Goal: Communication & Community: Answer question/provide support

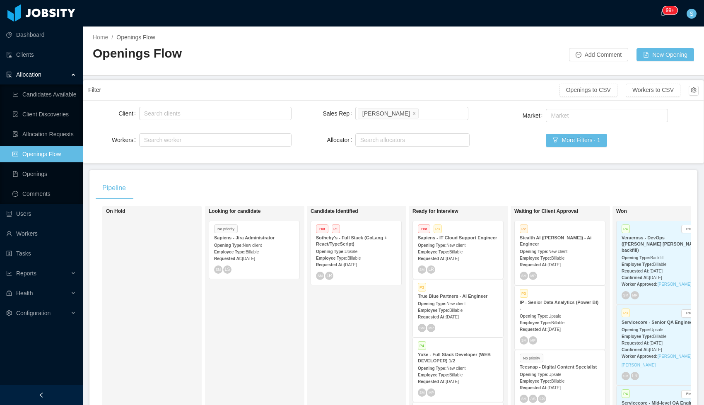
scroll to position [51, 0]
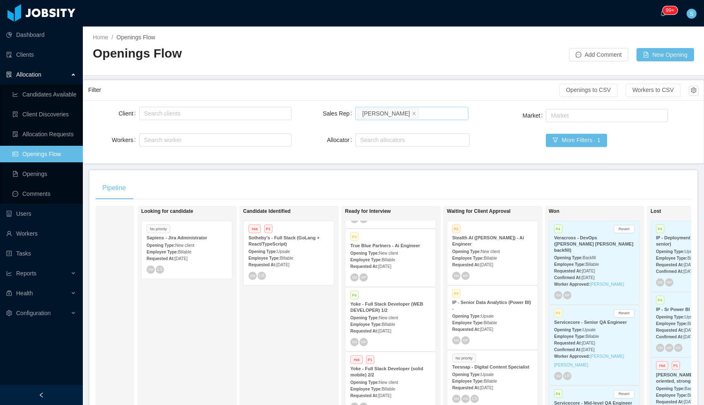
drag, startPoint x: 406, startPoint y: 116, endPoint x: 425, endPoint y: 116, distance: 18.2
click at [425, 116] on div "Select users [PERSON_NAME]" at bounding box center [411, 113] width 106 height 12
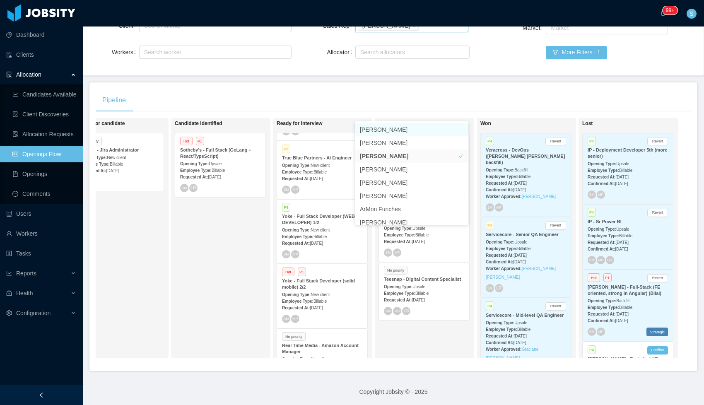
scroll to position [89, 0]
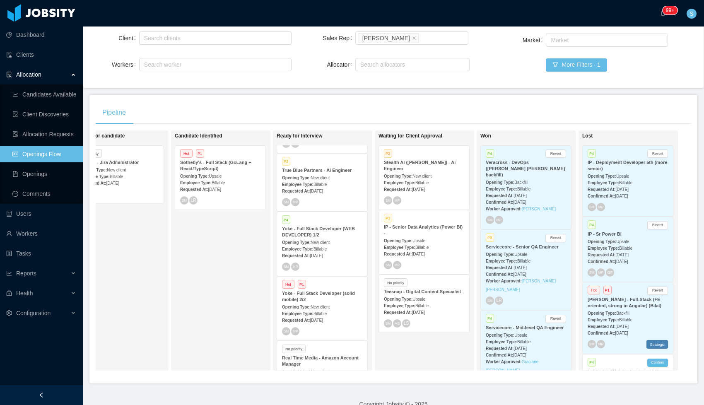
click at [433, 340] on div "Waiting for Client Approval P2 Stealth AI ([PERSON_NAME]) - Ai Engineer Opening…" at bounding box center [437, 250] width 116 height 233
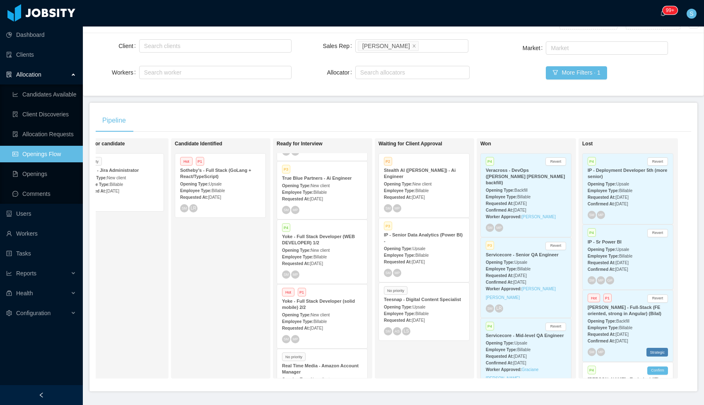
click at [415, 252] on div "Employee Type: Billable" at bounding box center [424, 255] width 80 height 9
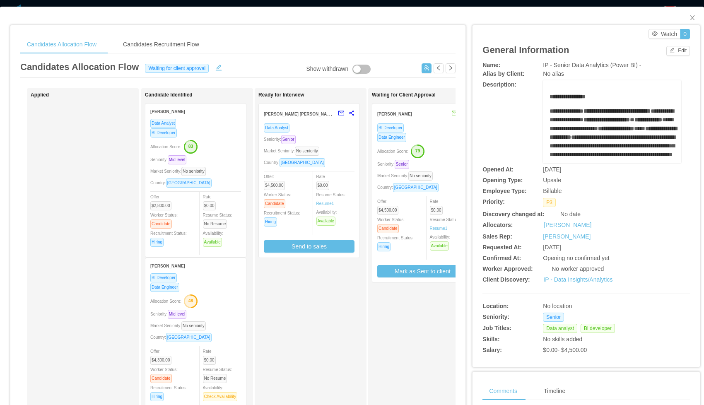
click at [430, 128] on div "BI Developer" at bounding box center [422, 128] width 91 height 10
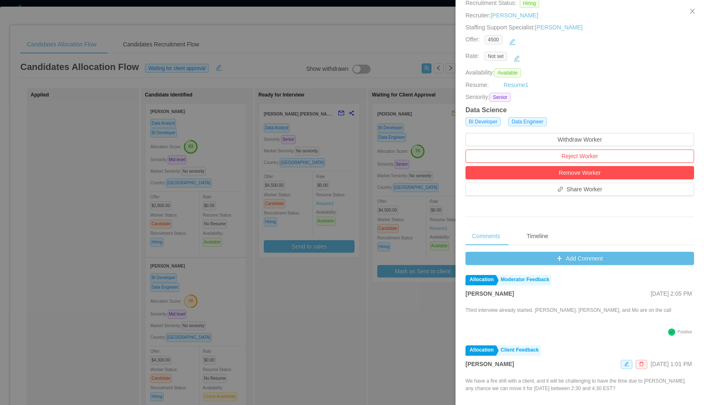
scroll to position [244, 0]
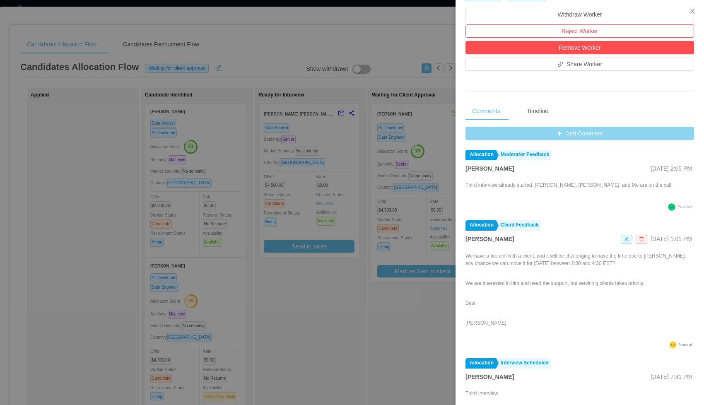
click at [552, 130] on button "Add Comment" at bounding box center [580, 133] width 229 height 13
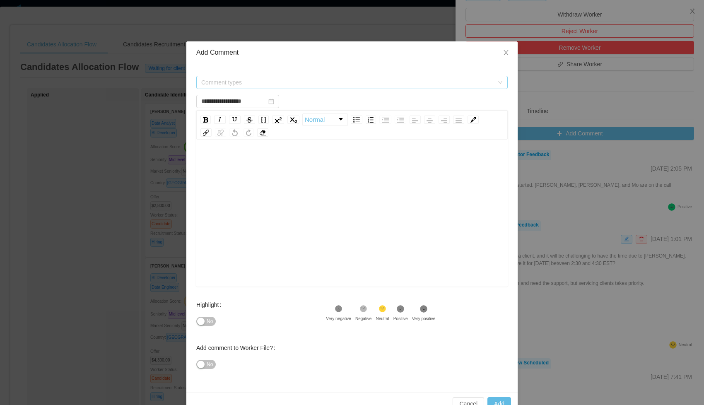
click at [350, 82] on span "Comment types" at bounding box center [347, 82] width 292 height 8
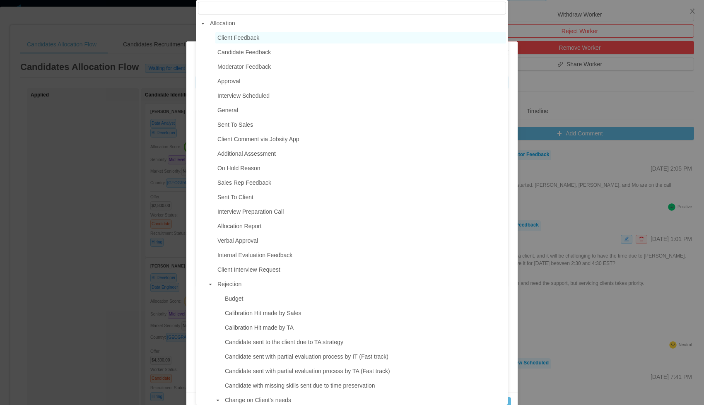
click at [254, 39] on span "Client Feedback" at bounding box center [238, 37] width 42 height 7
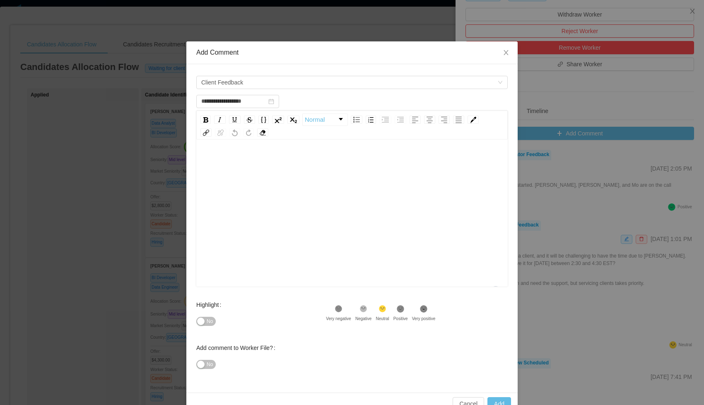
click at [265, 154] on div "To enrich screen reader interactions, please activate Accessibility in Grammarl…" at bounding box center [352, 162] width 299 height 17
click at [355, 197] on div "To enrich screen reader interactions, please activate Accessibility in Grammarl…" at bounding box center [352, 226] width 299 height 145
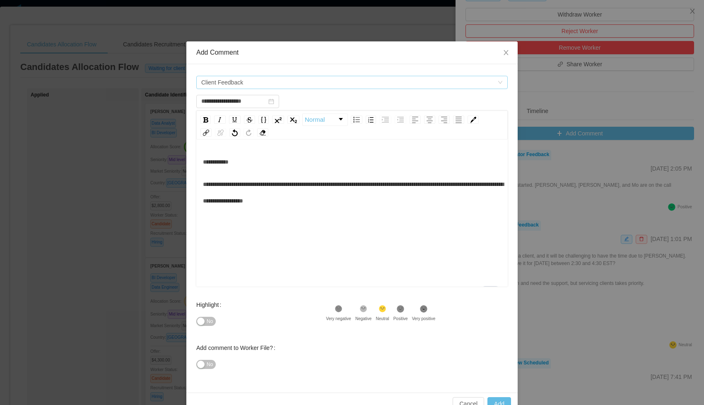
click at [265, 84] on span "Client Feedback" at bounding box center [349, 82] width 296 height 12
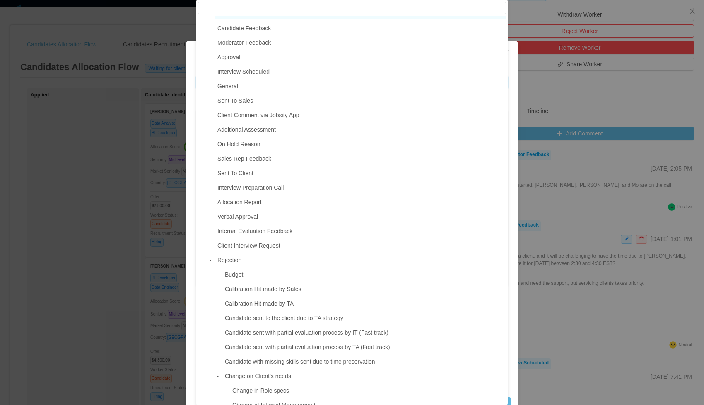
scroll to position [25, 0]
click at [255, 214] on span "Verbal Approval" at bounding box center [237, 215] width 41 height 7
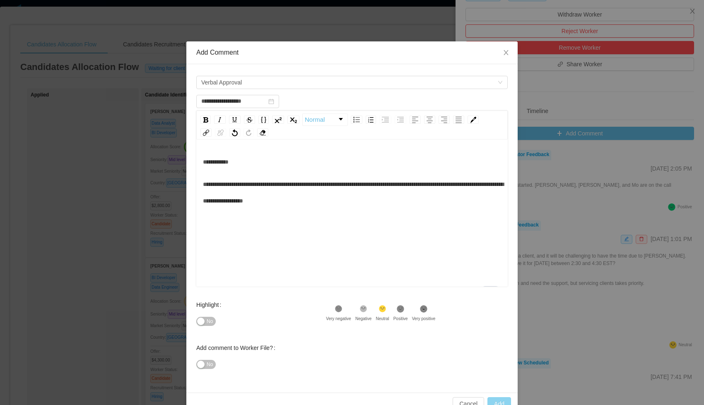
click at [499, 402] on button "Add" at bounding box center [500, 403] width 24 height 13
click at [294, 79] on span "Verbal Approval" at bounding box center [349, 82] width 296 height 12
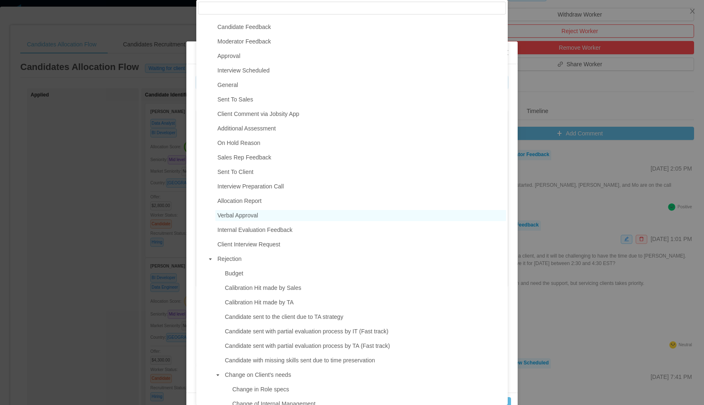
click at [262, 218] on span "Verbal Approval" at bounding box center [360, 215] width 291 height 11
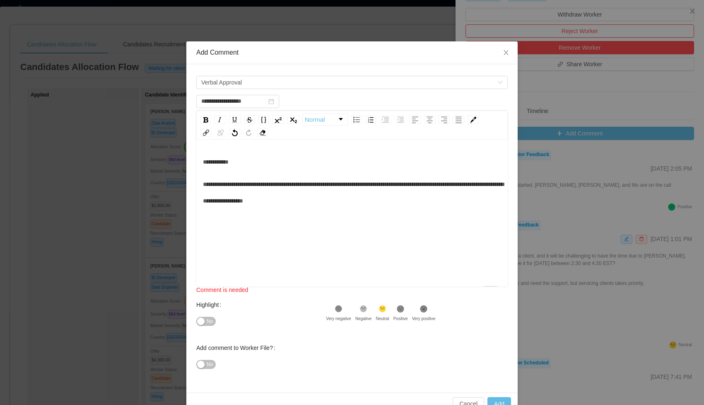
click at [390, 220] on div "**********" at bounding box center [352, 226] width 299 height 145
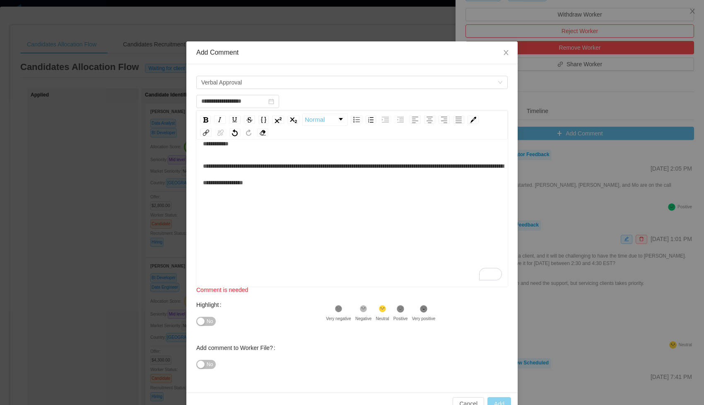
type input "**********"
click at [501, 400] on button "Add" at bounding box center [500, 403] width 24 height 13
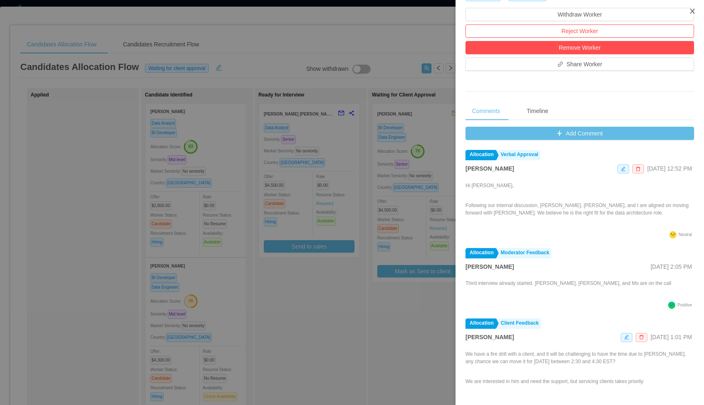
click at [693, 13] on icon "icon: close" at bounding box center [692, 11] width 5 height 5
